Goal: Task Accomplishment & Management: Use online tool/utility

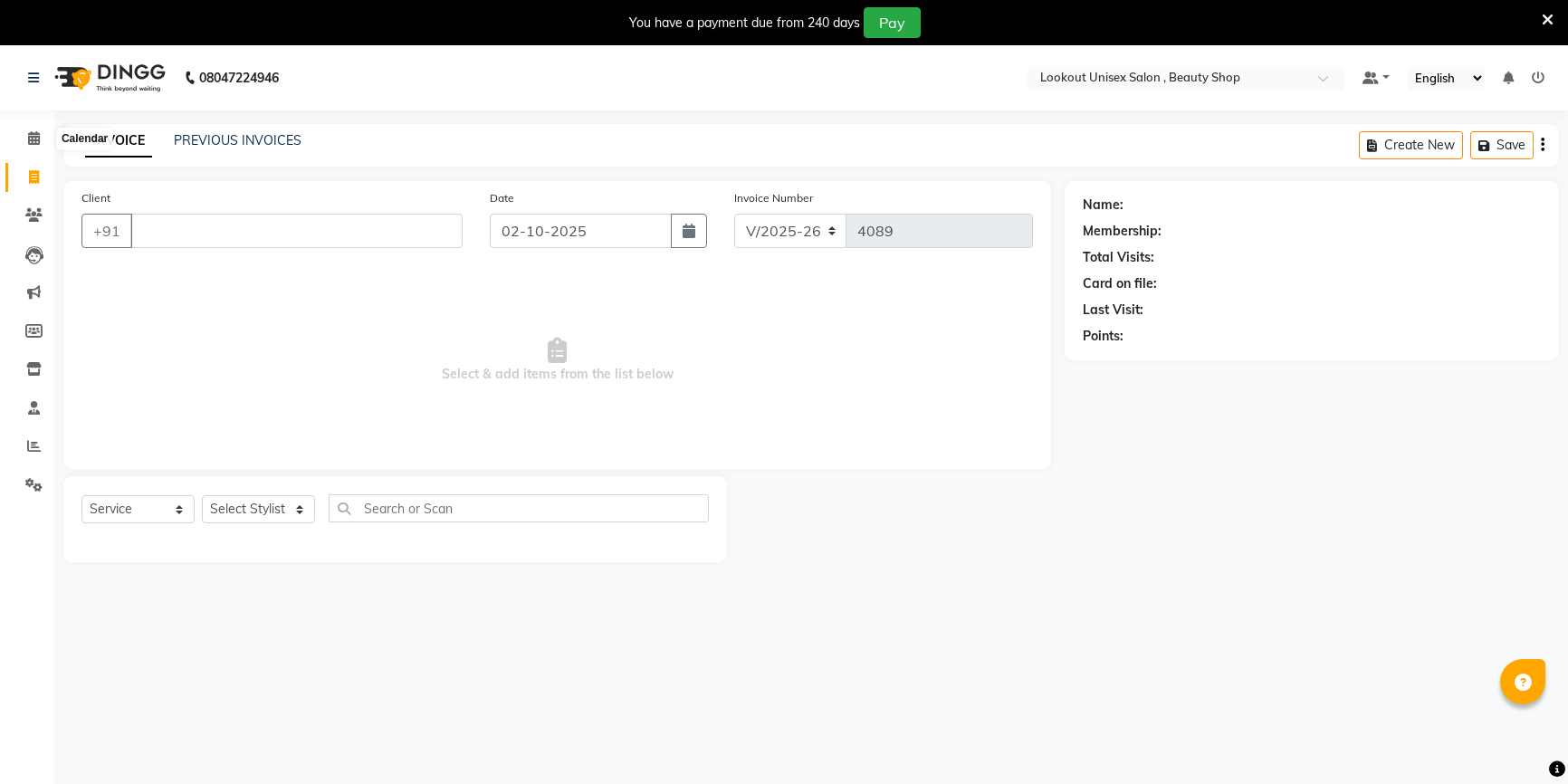
select select "7658"
select select "service"
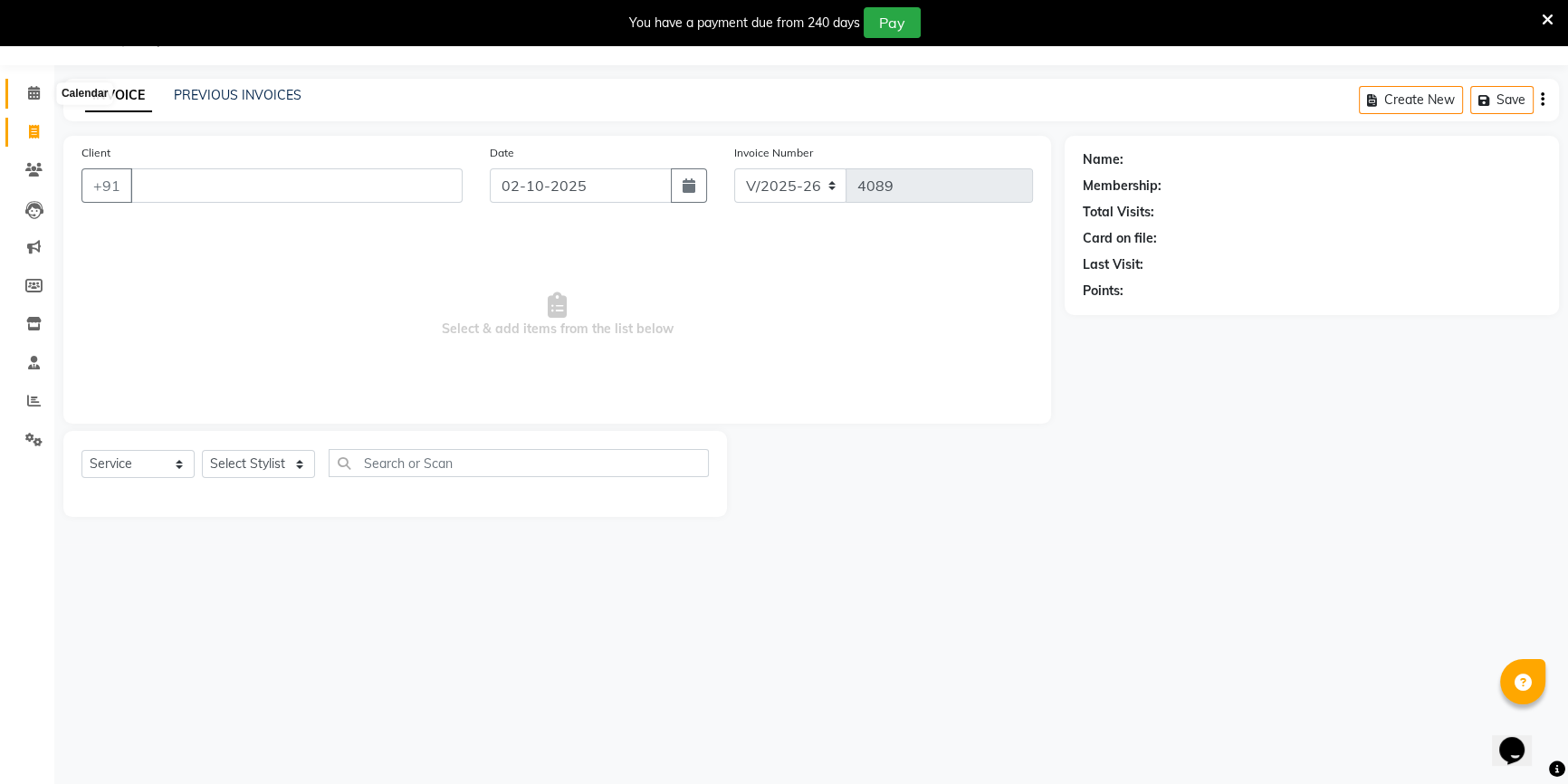
click at [25, 97] on span at bounding box center [34, 93] width 32 height 21
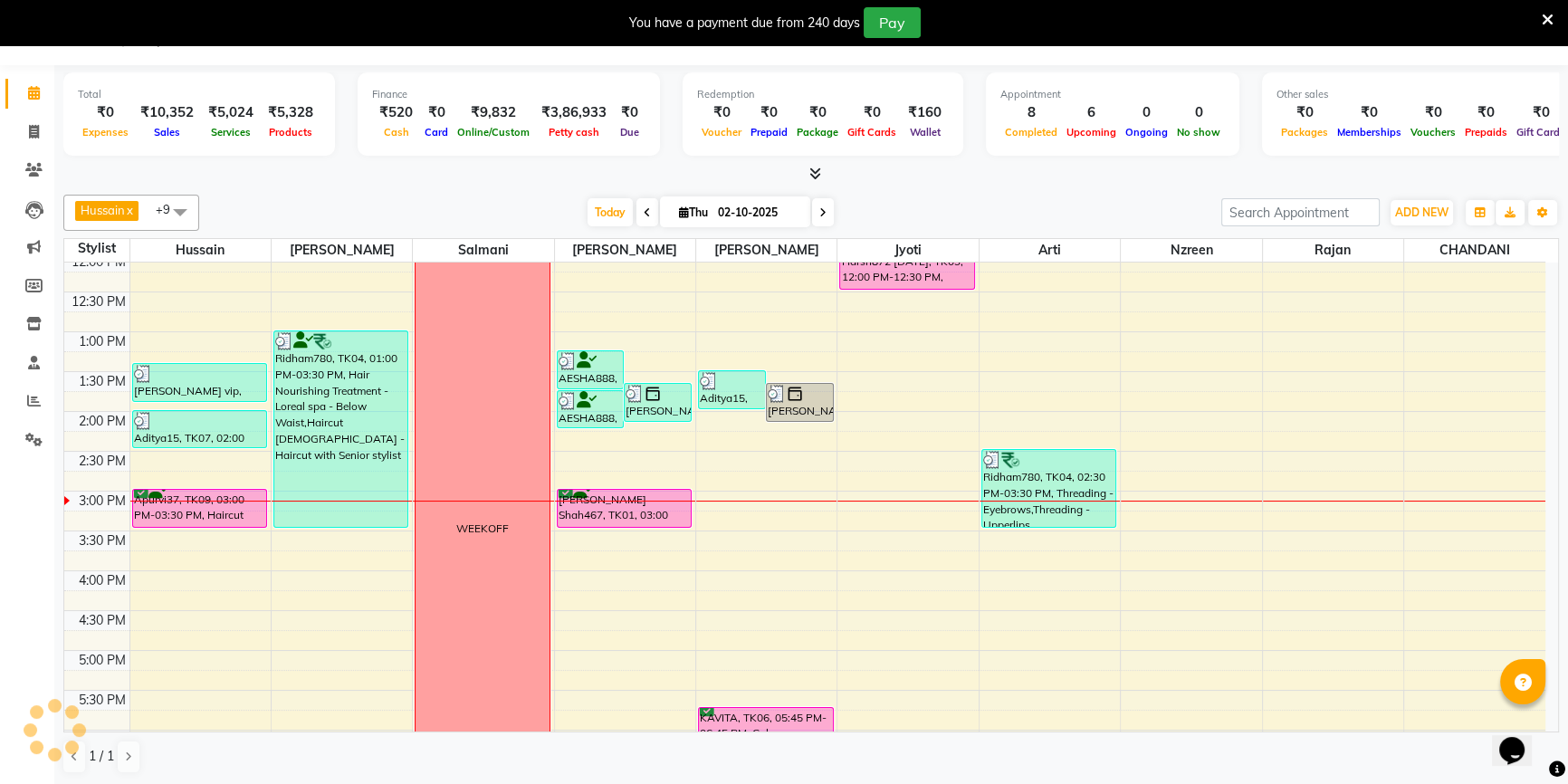
scroll to position [45, 0]
click at [42, 124] on span at bounding box center [34, 133] width 32 height 21
select select "7658"
select select "service"
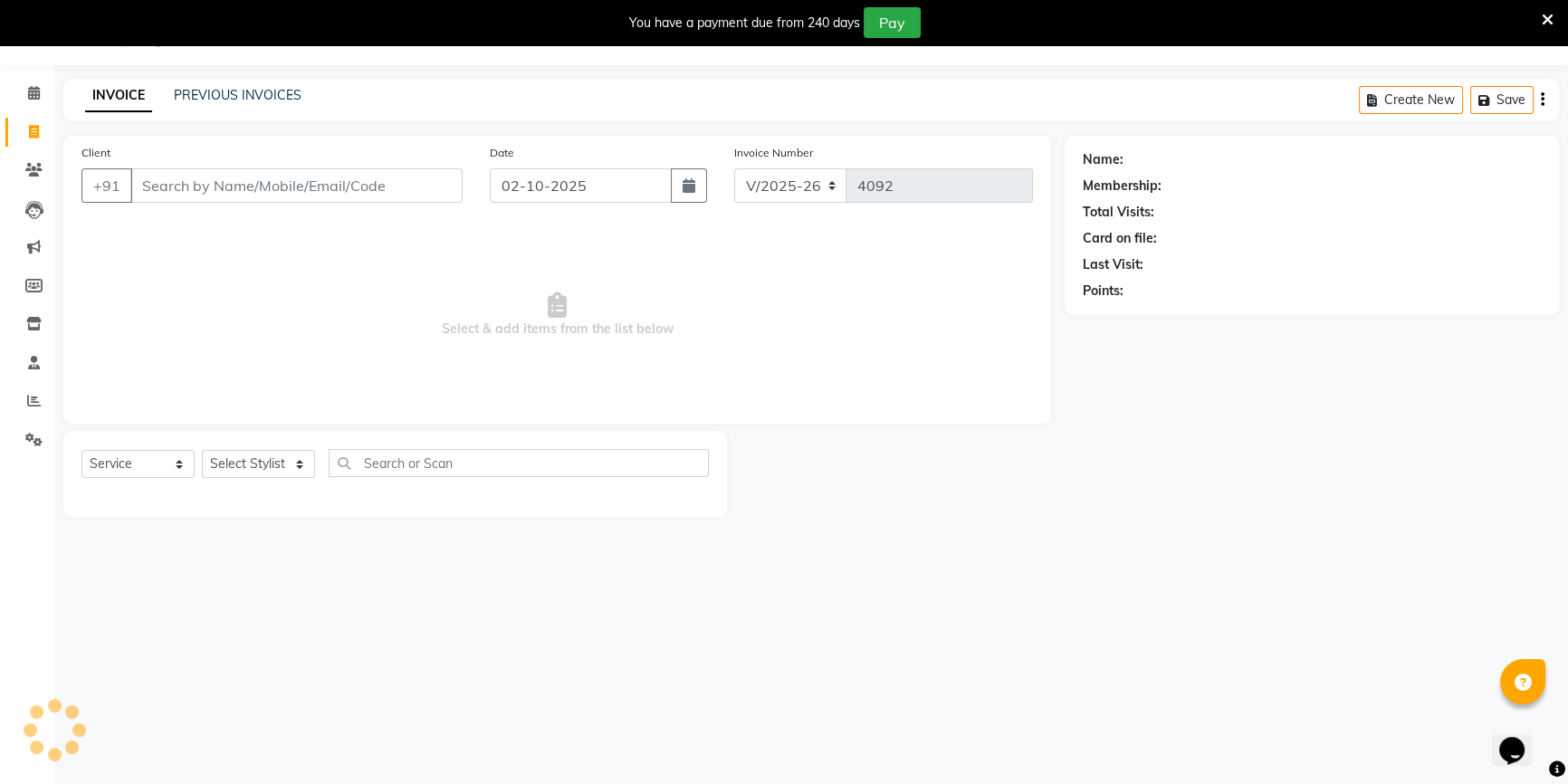
scroll to position [45, 0]
click at [252, 457] on select "Select Stylist [PERSON_NAME] [PERSON_NAME] Sir Disha [PERSON_NAME] Jyoti Mahesh…" at bounding box center [259, 464] width 113 height 28
click at [265, 458] on select "Select Stylist [PERSON_NAME] [PERSON_NAME] Sir Disha [PERSON_NAME] Jyoti Mahesh…" at bounding box center [259, 464] width 113 height 28
click at [242, 471] on select "Select Stylist [PERSON_NAME] [PERSON_NAME] Sir Disha [PERSON_NAME] Jyoti Mahesh…" at bounding box center [259, 464] width 113 height 28
select select "68259"
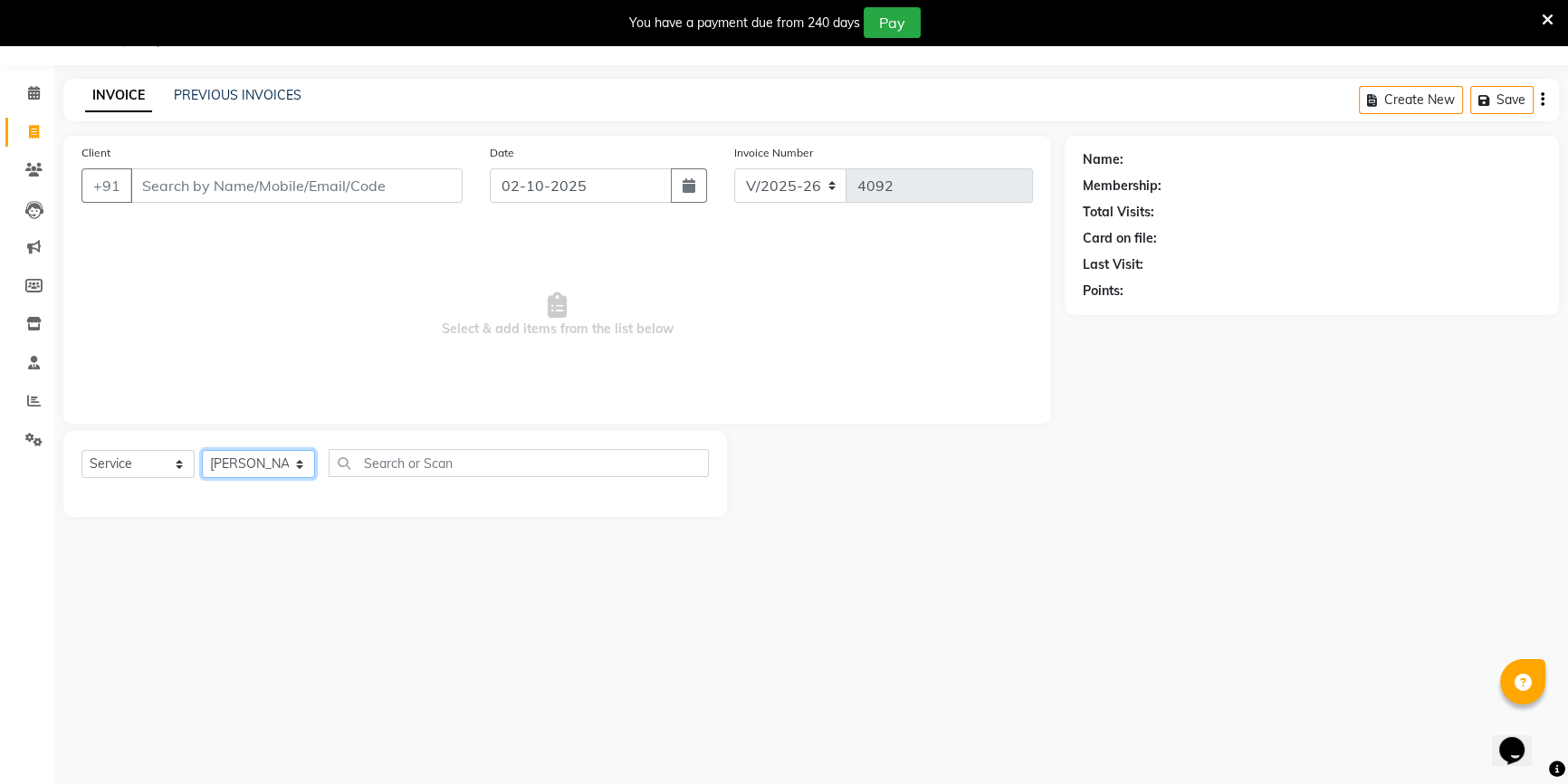
click at [202, 450] on select "Select Stylist [PERSON_NAME] [PERSON_NAME] Sir Disha [PERSON_NAME] Jyoti Mahesh…" at bounding box center [259, 464] width 113 height 28
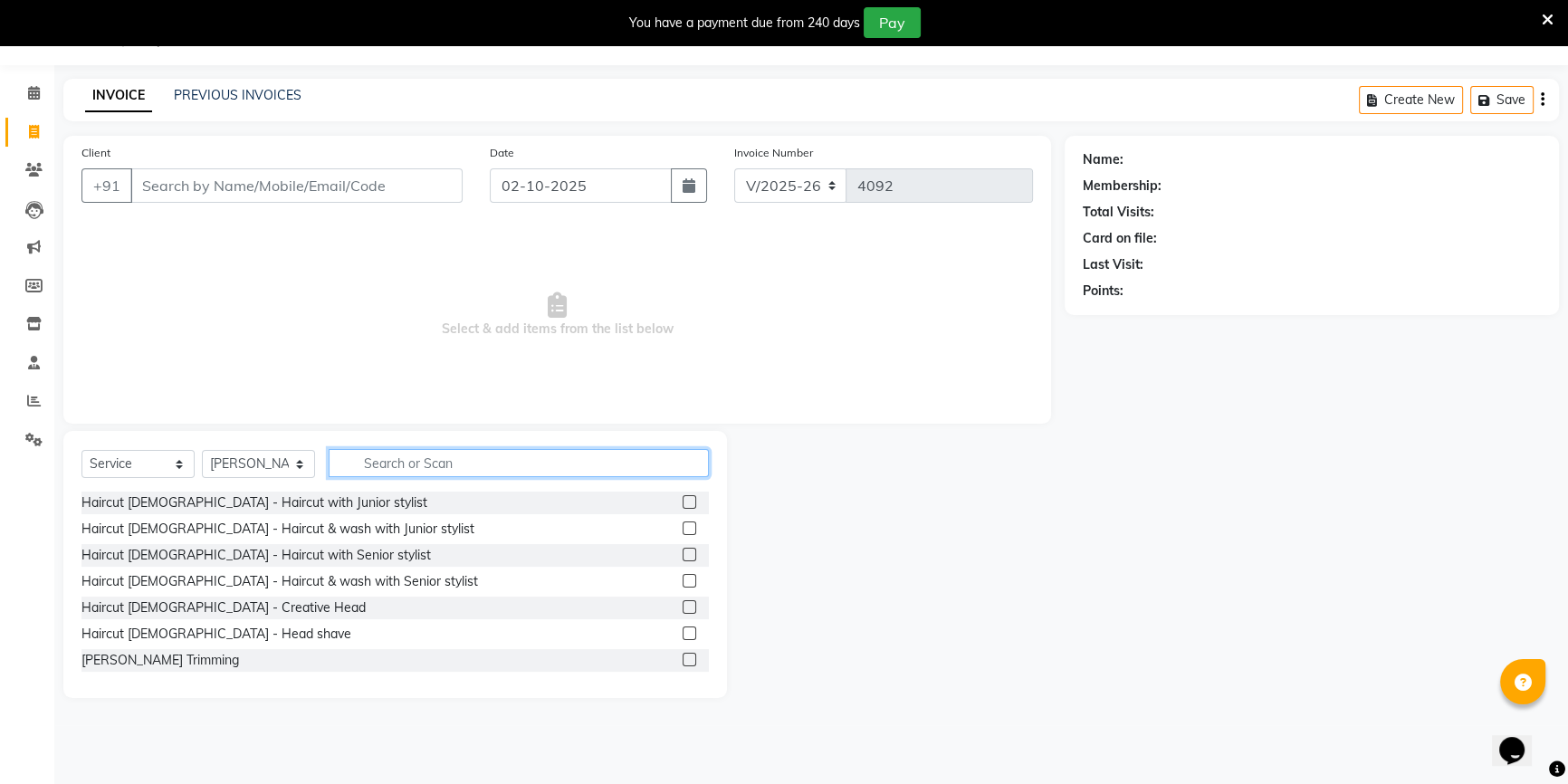
click at [390, 463] on input "text" at bounding box center [519, 463] width 381 height 28
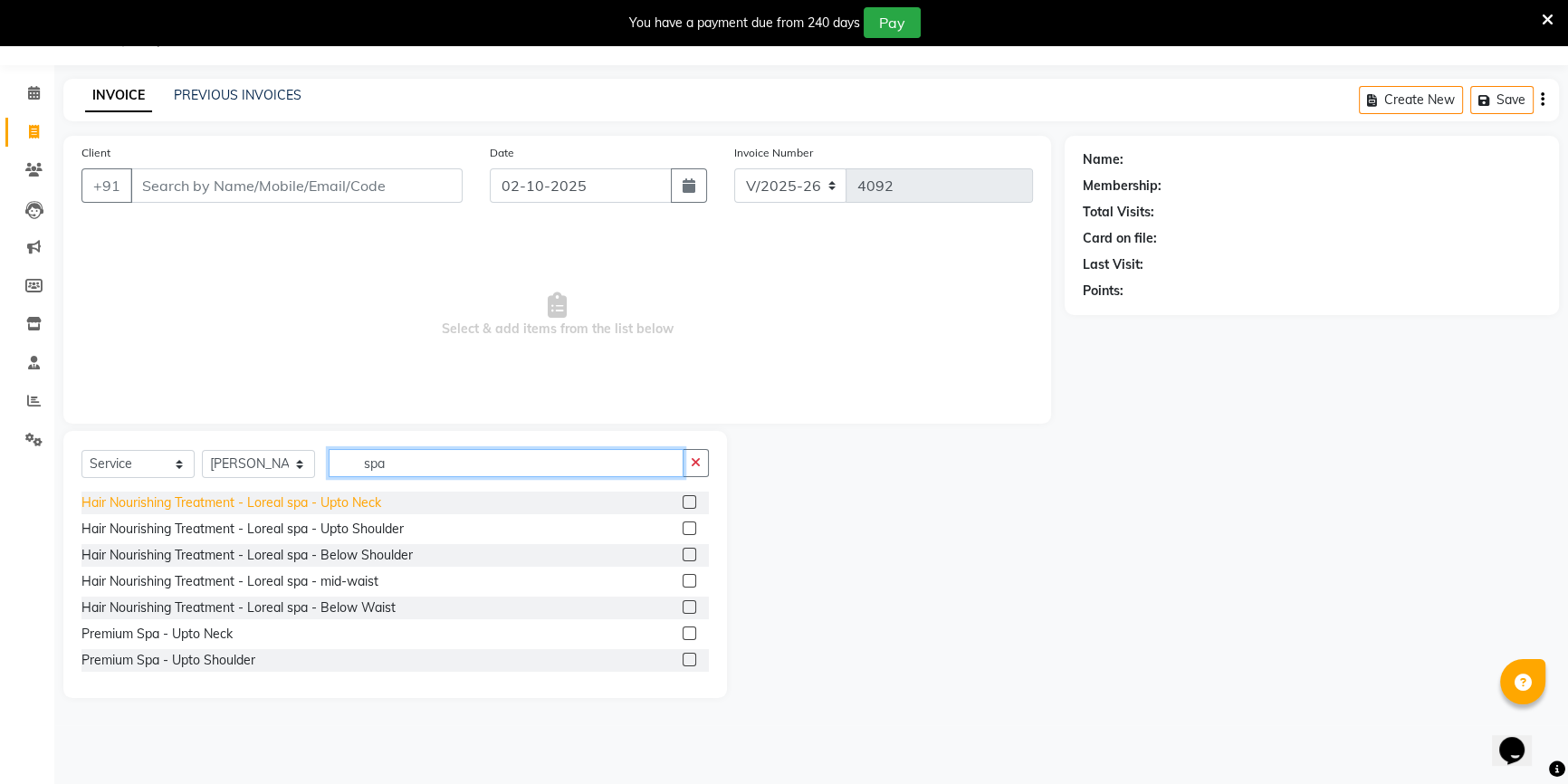
type input "spa"
click at [240, 510] on div "Hair Nourishing Treatment - Loreal spa - Upto Neck" at bounding box center [231, 502] width 300 height 19
checkbox input "false"
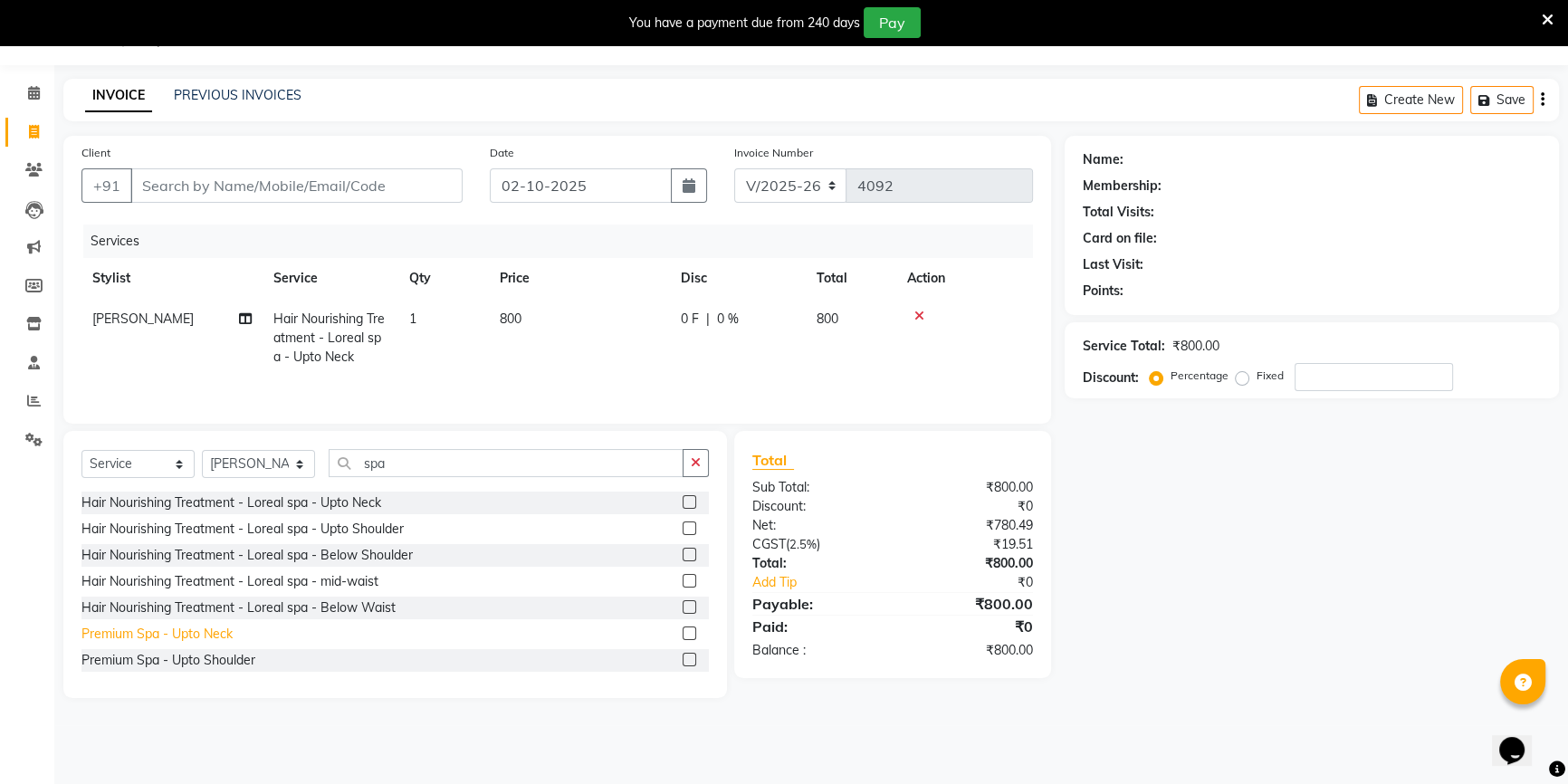
click at [189, 639] on div "Premium Spa - Upto Neck" at bounding box center [156, 634] width 151 height 19
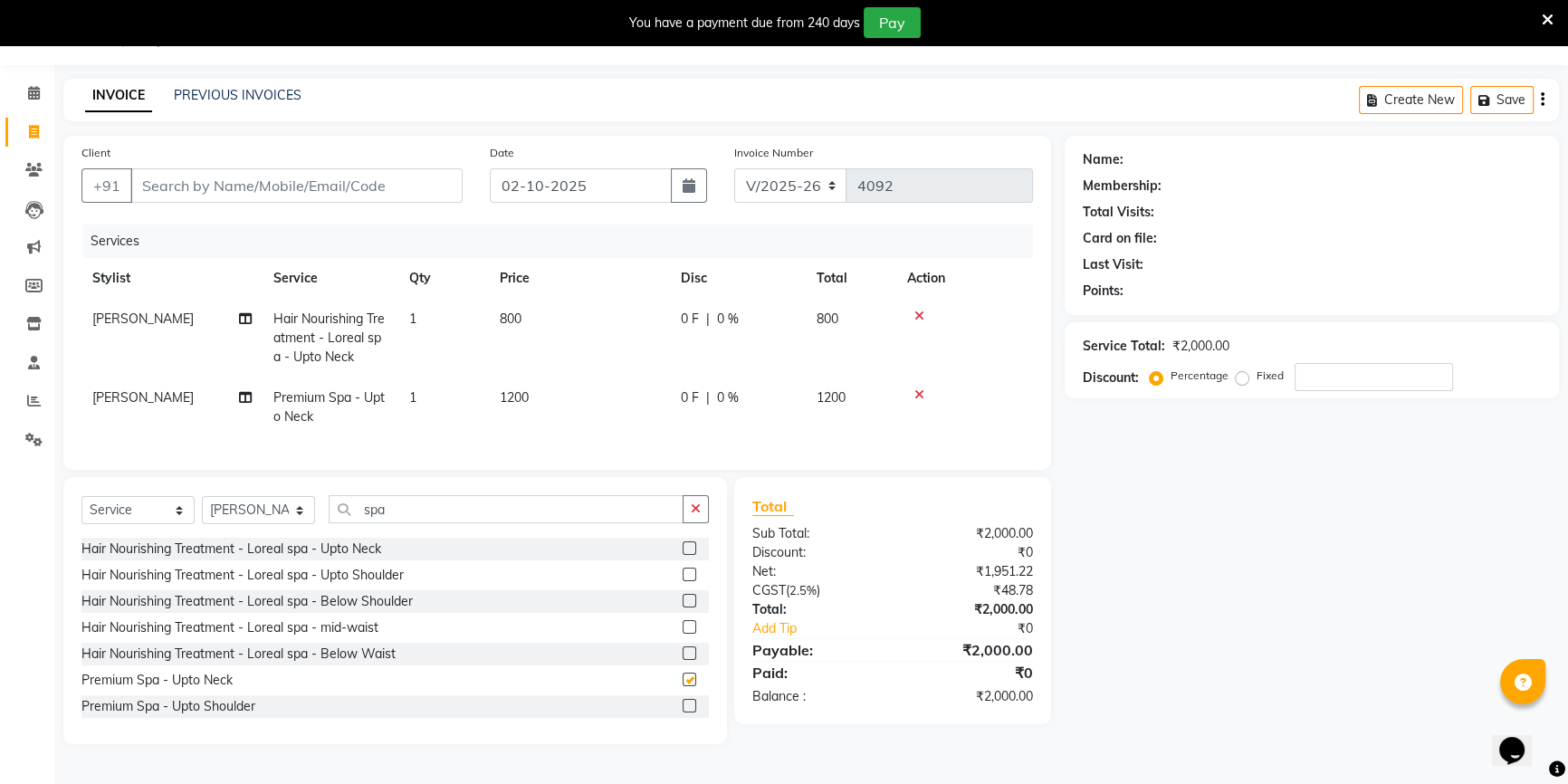
checkbox input "false"
click at [520, 315] on span "800" at bounding box center [510, 318] width 22 height 16
select select "68259"
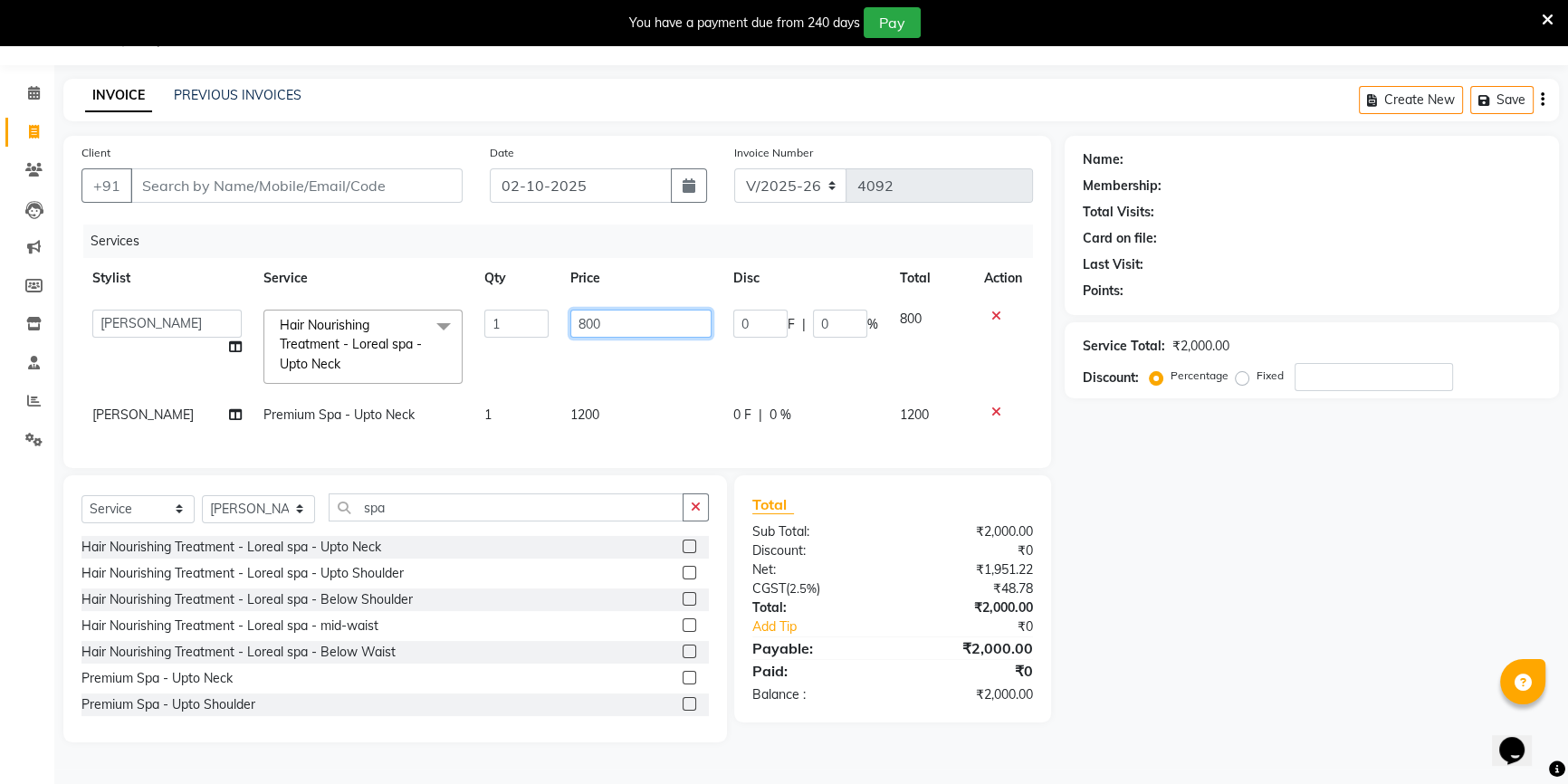
click at [577, 326] on input "800" at bounding box center [640, 323] width 141 height 28
type input "1000"
click at [670, 372] on tr "[PERSON_NAME] [PERSON_NAME] Sir Disha [PERSON_NAME] Jyoti Mahesh [PERSON_NAME] …" at bounding box center [557, 347] width 951 height 96
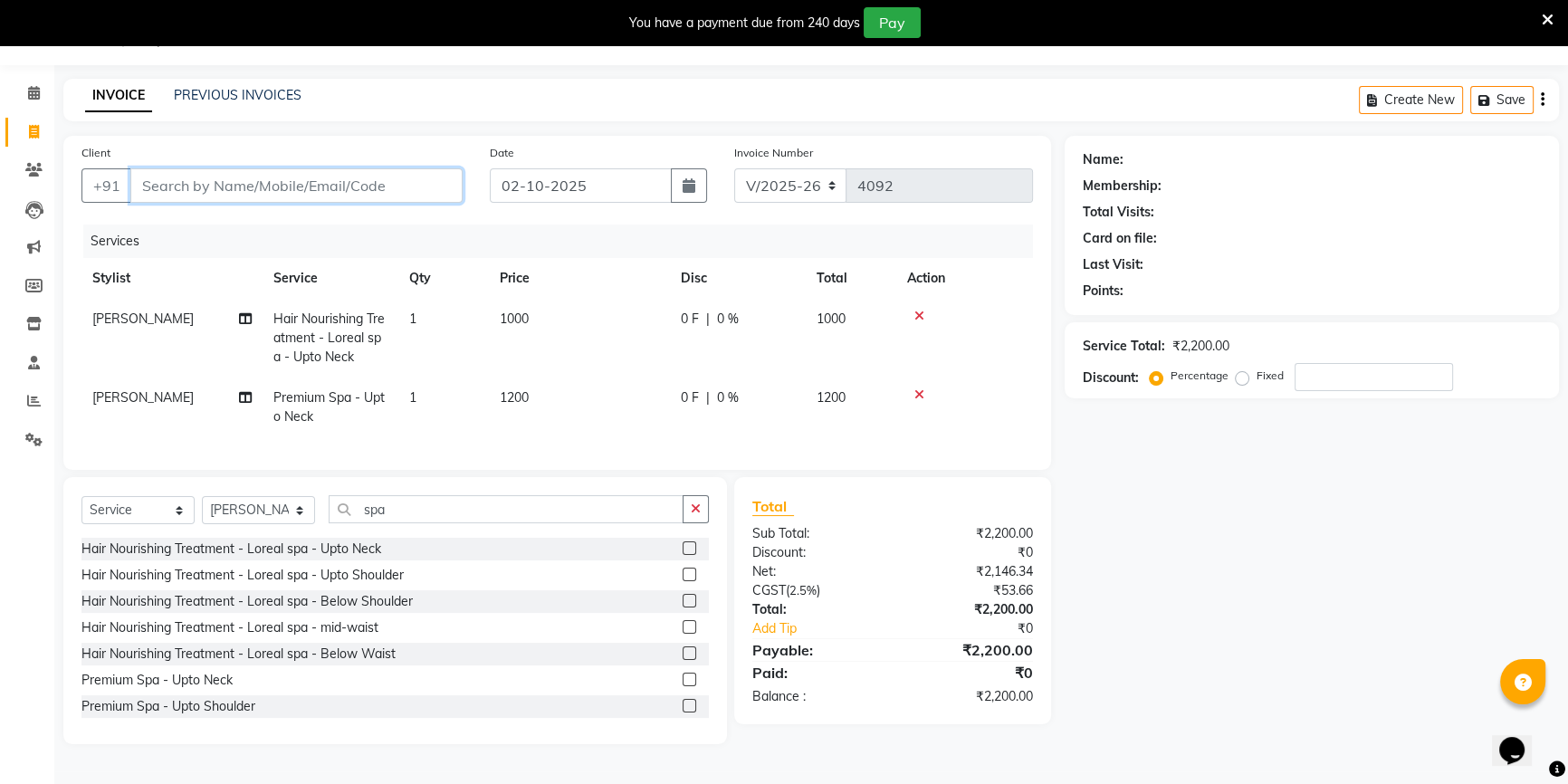
click at [359, 184] on input "Client" at bounding box center [296, 186] width 332 height 35
type input "7"
type input "0"
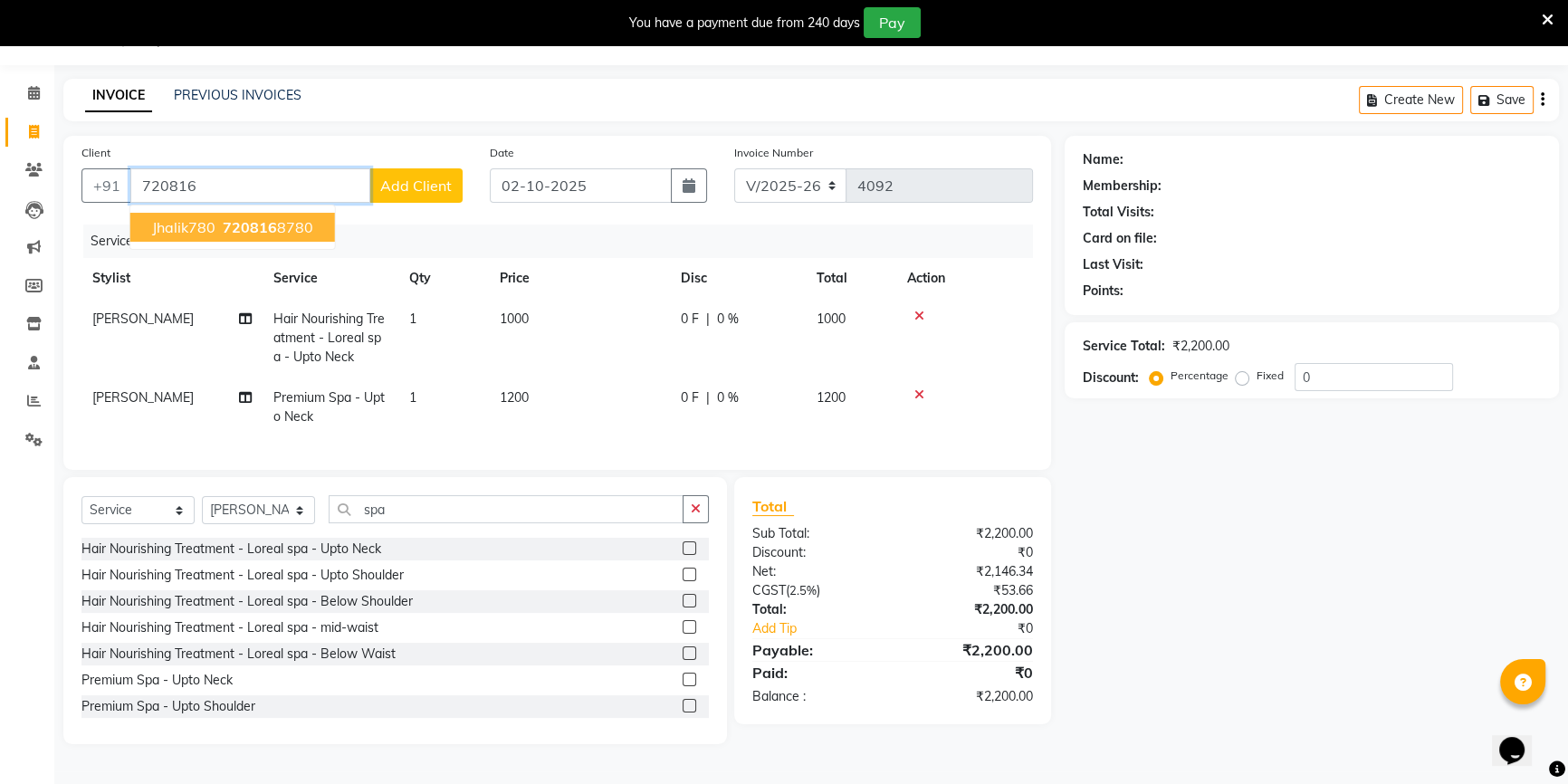
click at [237, 225] on span "720816" at bounding box center [249, 228] width 54 height 18
type input "7208168780"
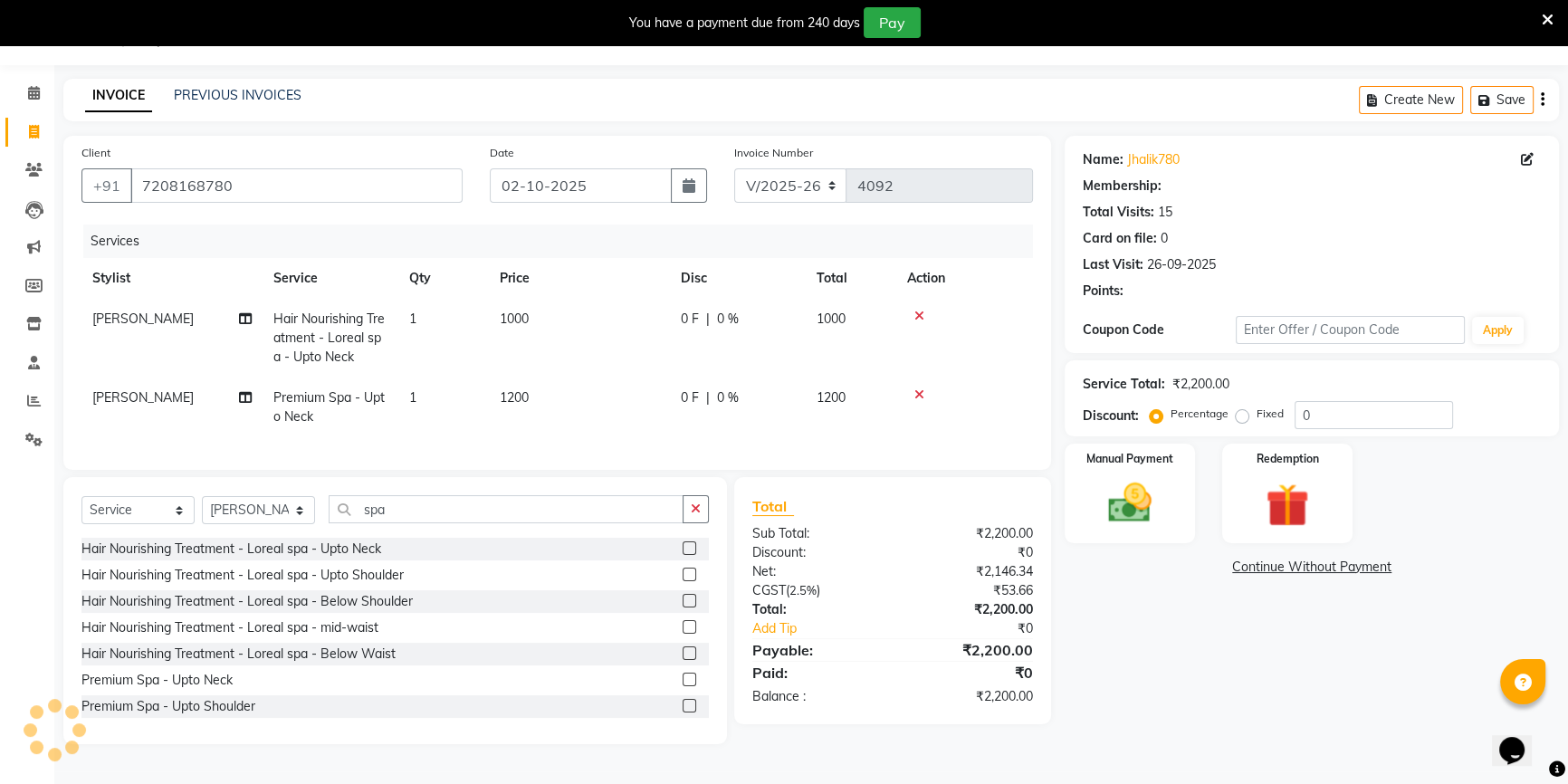
select select "1: Object"
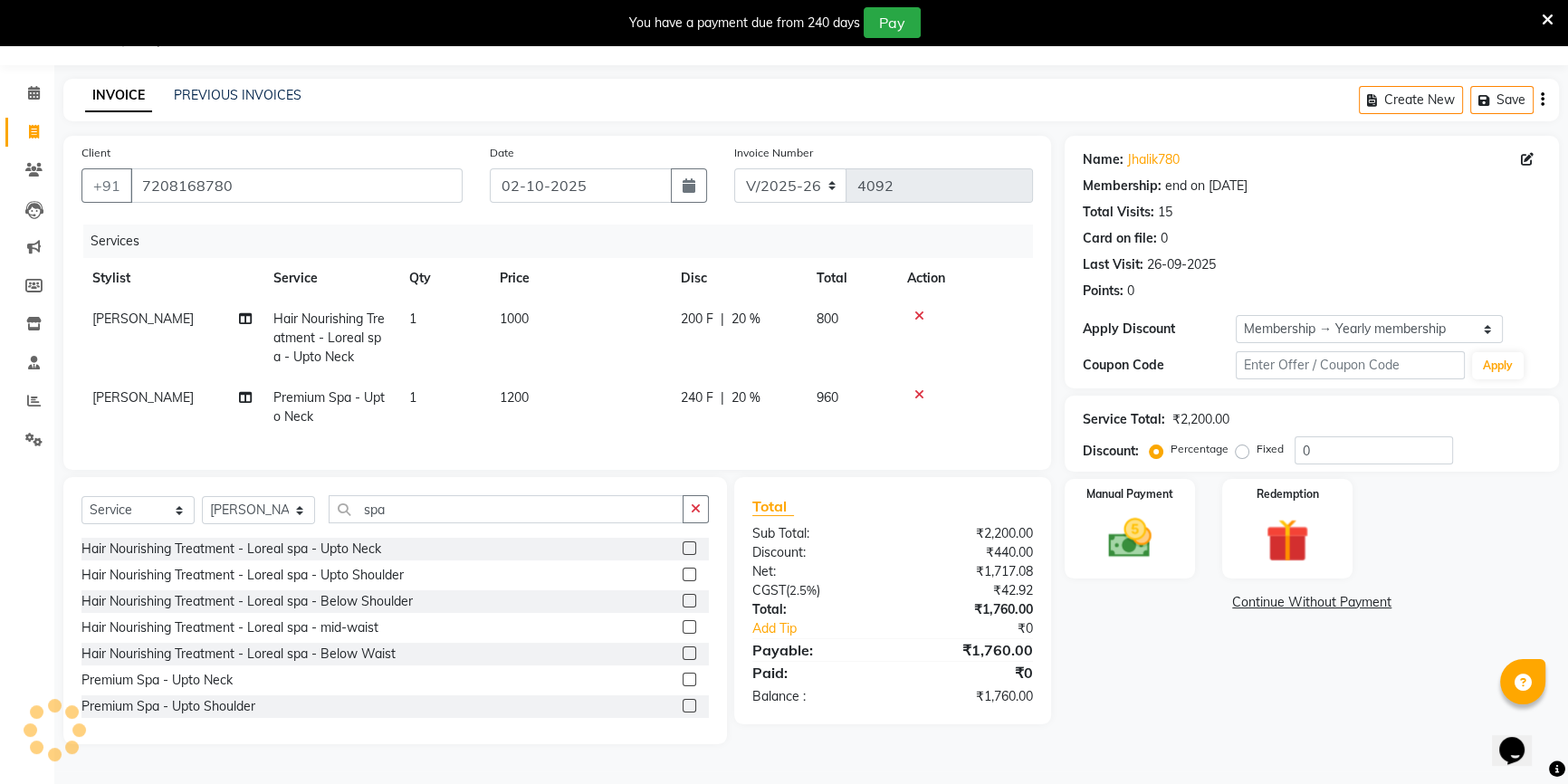
type input "20"
click at [922, 393] on icon at bounding box center [919, 395] width 10 height 13
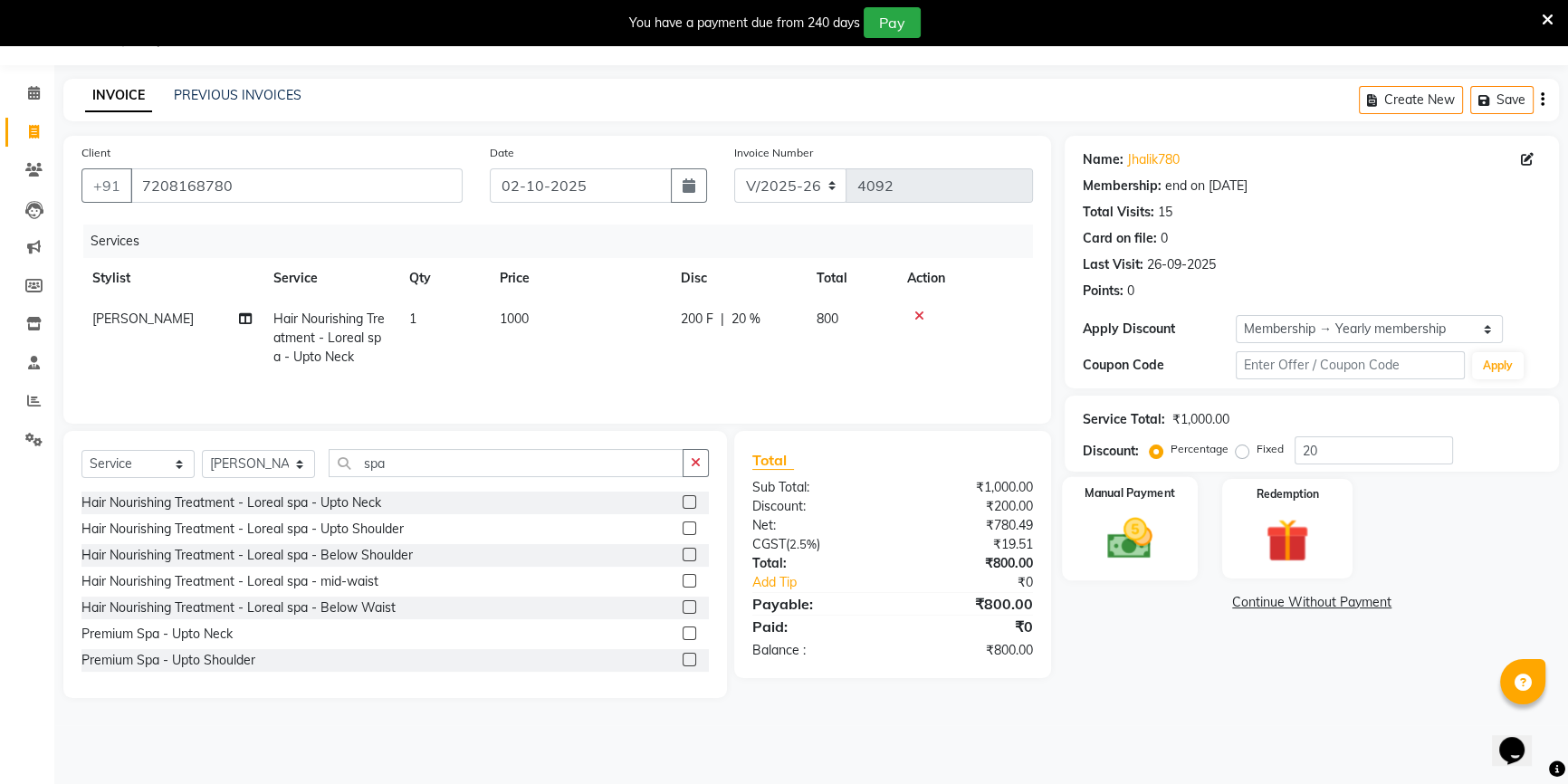
click at [1119, 562] on img at bounding box center [1130, 538] width 73 height 51
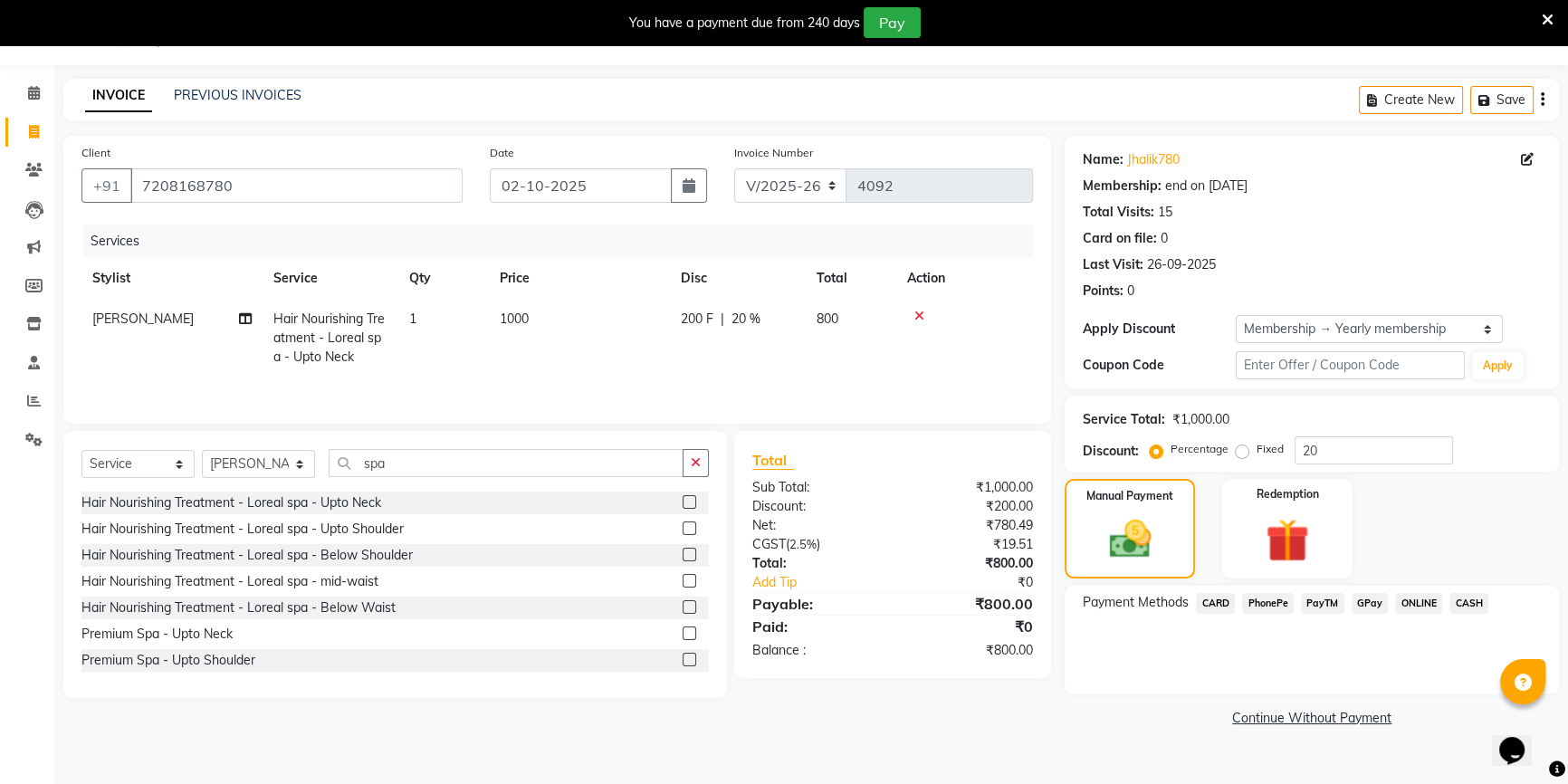
click at [1480, 593] on span "CASH" at bounding box center [1468, 603] width 39 height 21
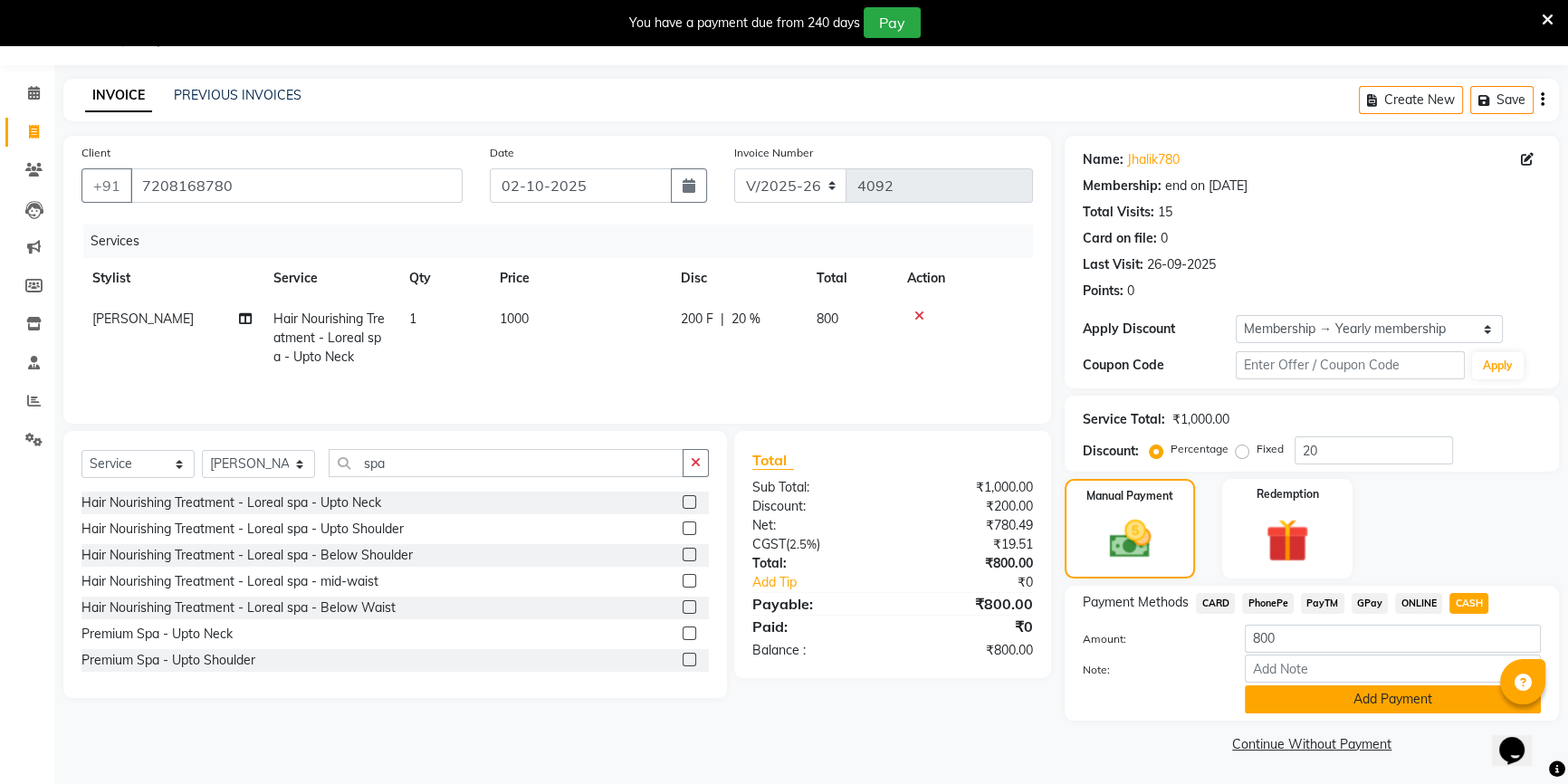
click at [1348, 699] on button "Add Payment" at bounding box center [1393, 699] width 296 height 28
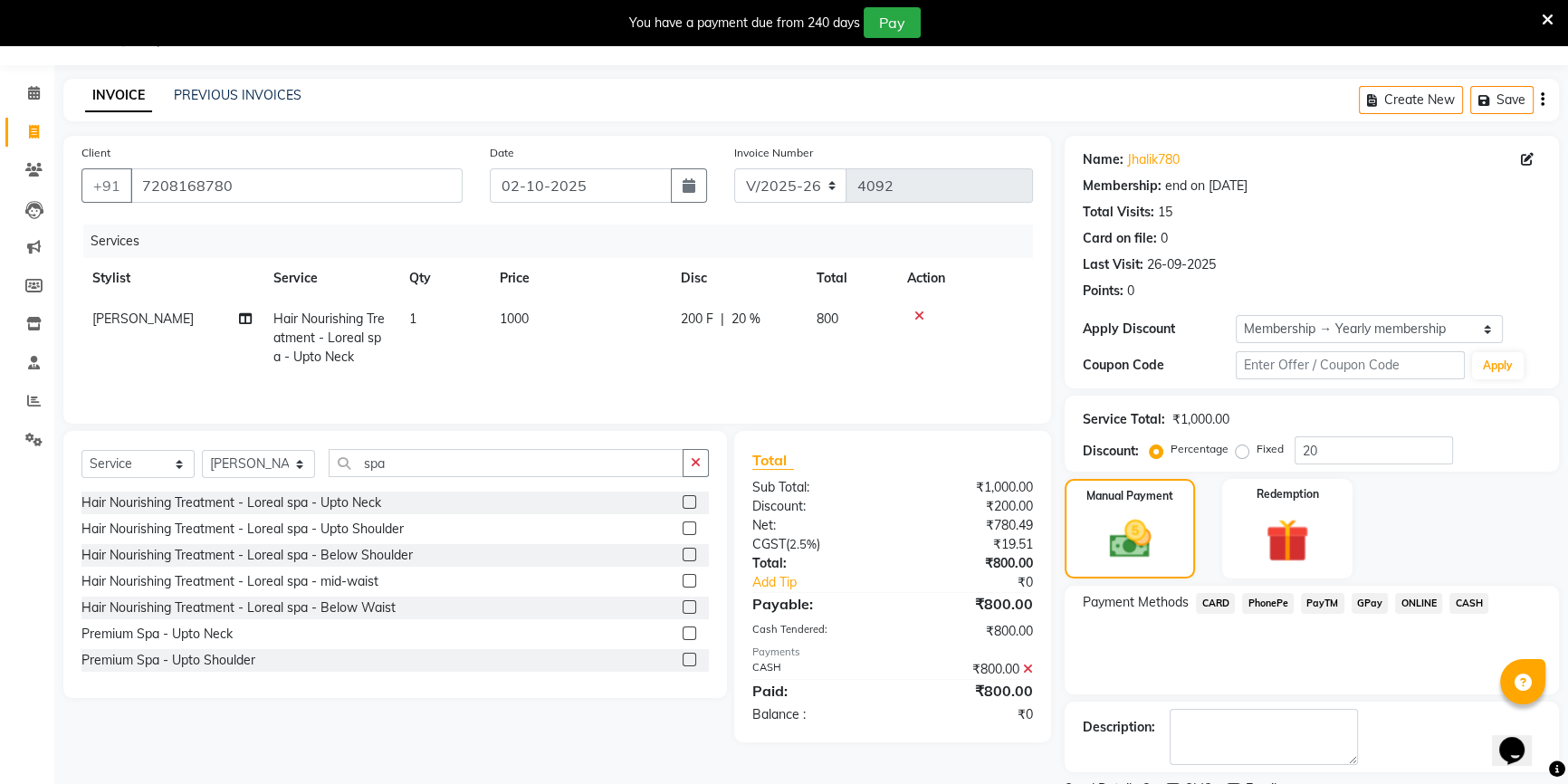
scroll to position [121, 0]
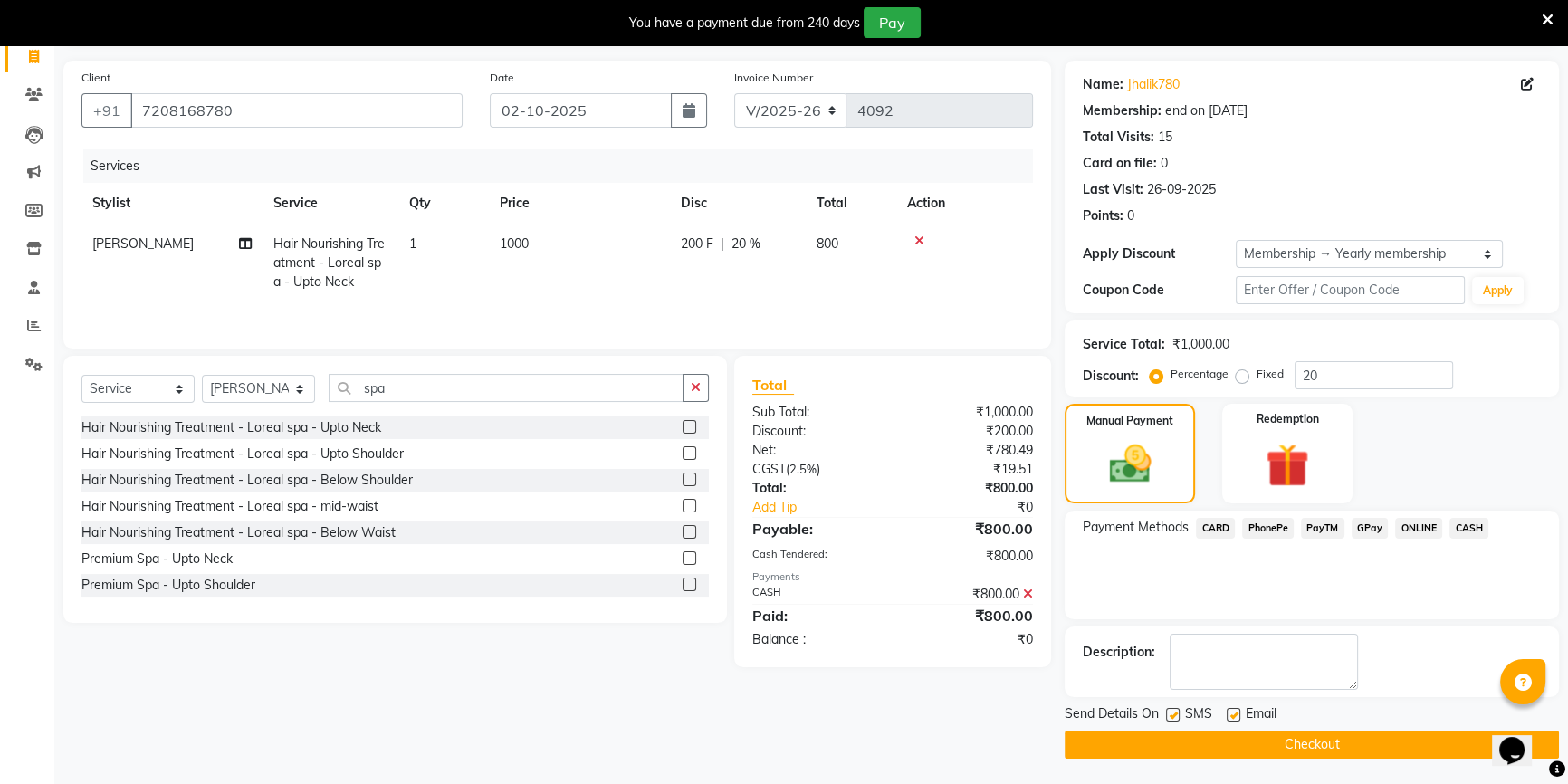
click at [1230, 711] on label at bounding box center [1233, 714] width 14 height 14
click at [1230, 711] on input "checkbox" at bounding box center [1232, 715] width 12 height 12
checkbox input "false"
click at [1233, 737] on button "Checkout" at bounding box center [1312, 745] width 494 height 28
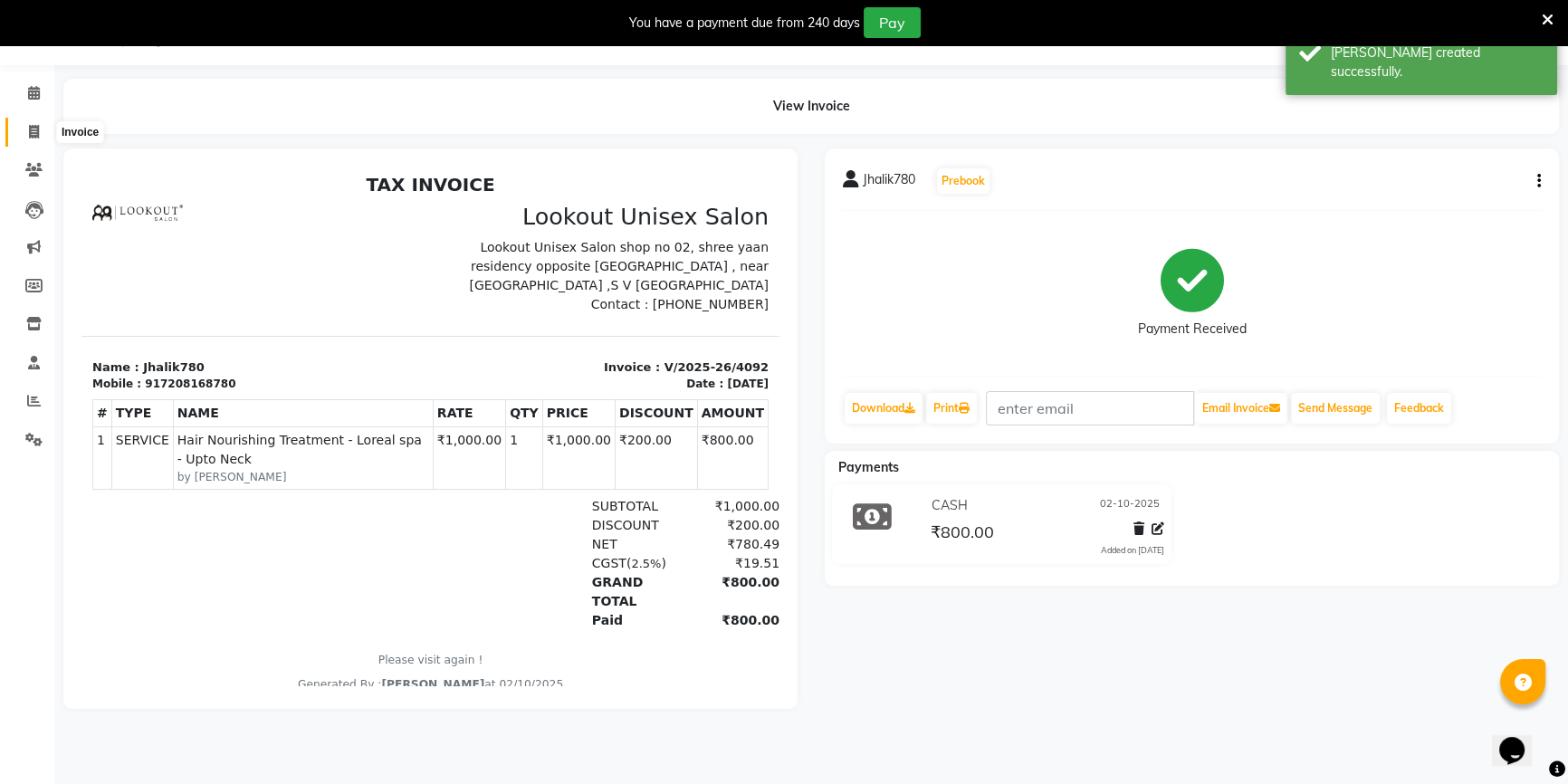
click at [44, 126] on span at bounding box center [34, 133] width 32 height 21
select select "service"
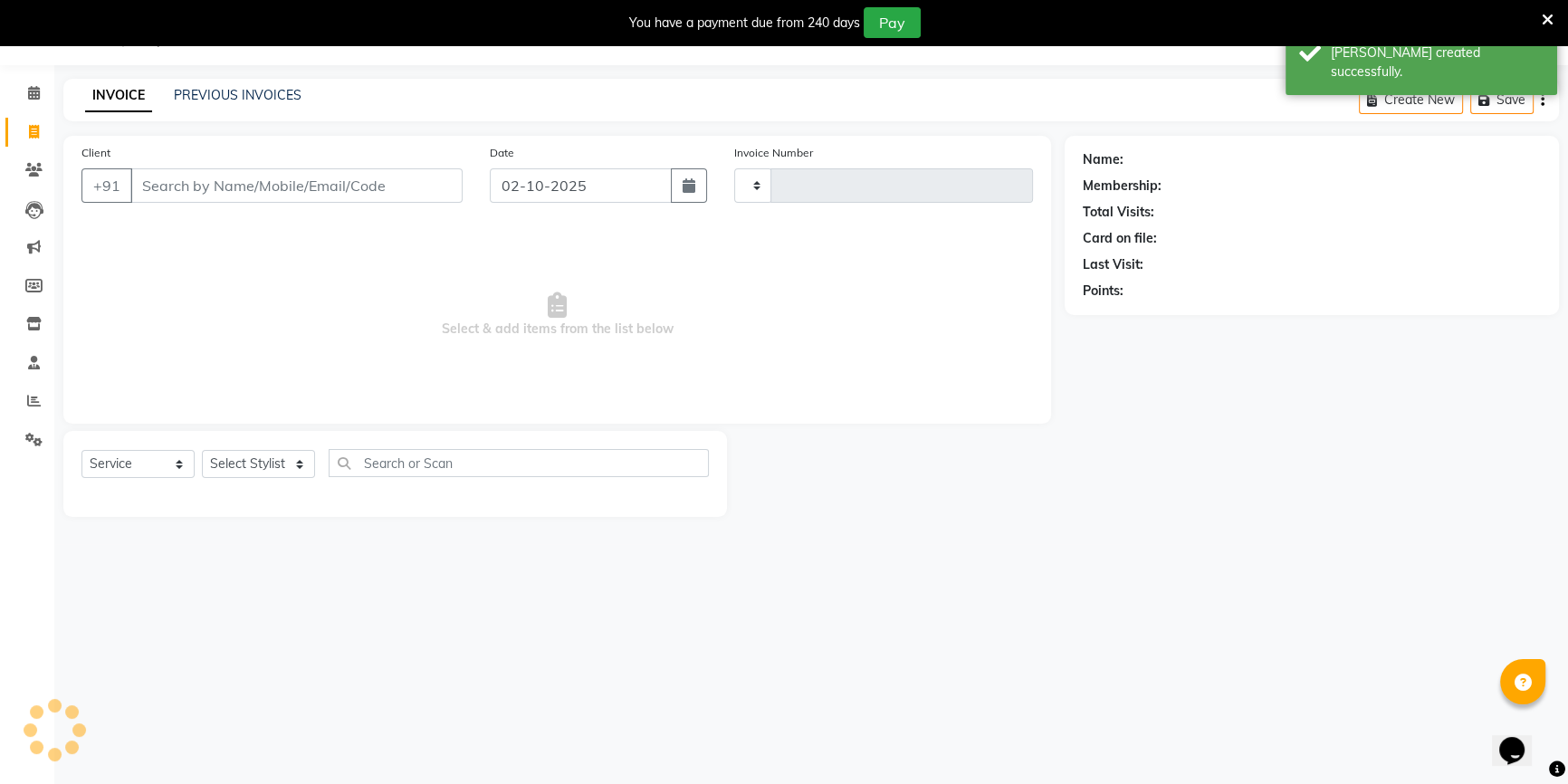
type input "4093"
select select "7658"
